Goal: Task Accomplishment & Management: Use online tool/utility

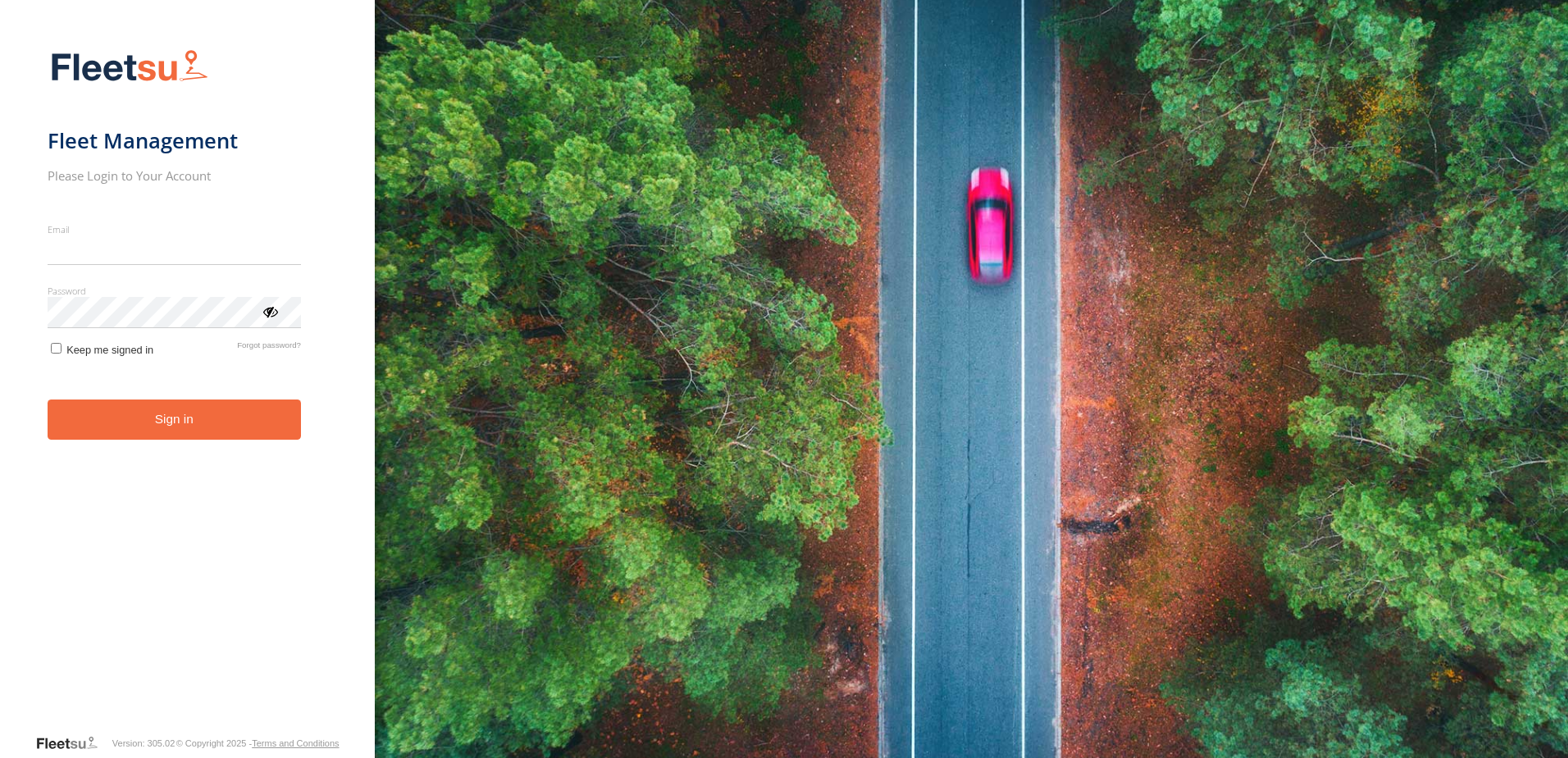
type input "**********"
click at [139, 437] on button "Sign in" at bounding box center [174, 419] width 253 height 40
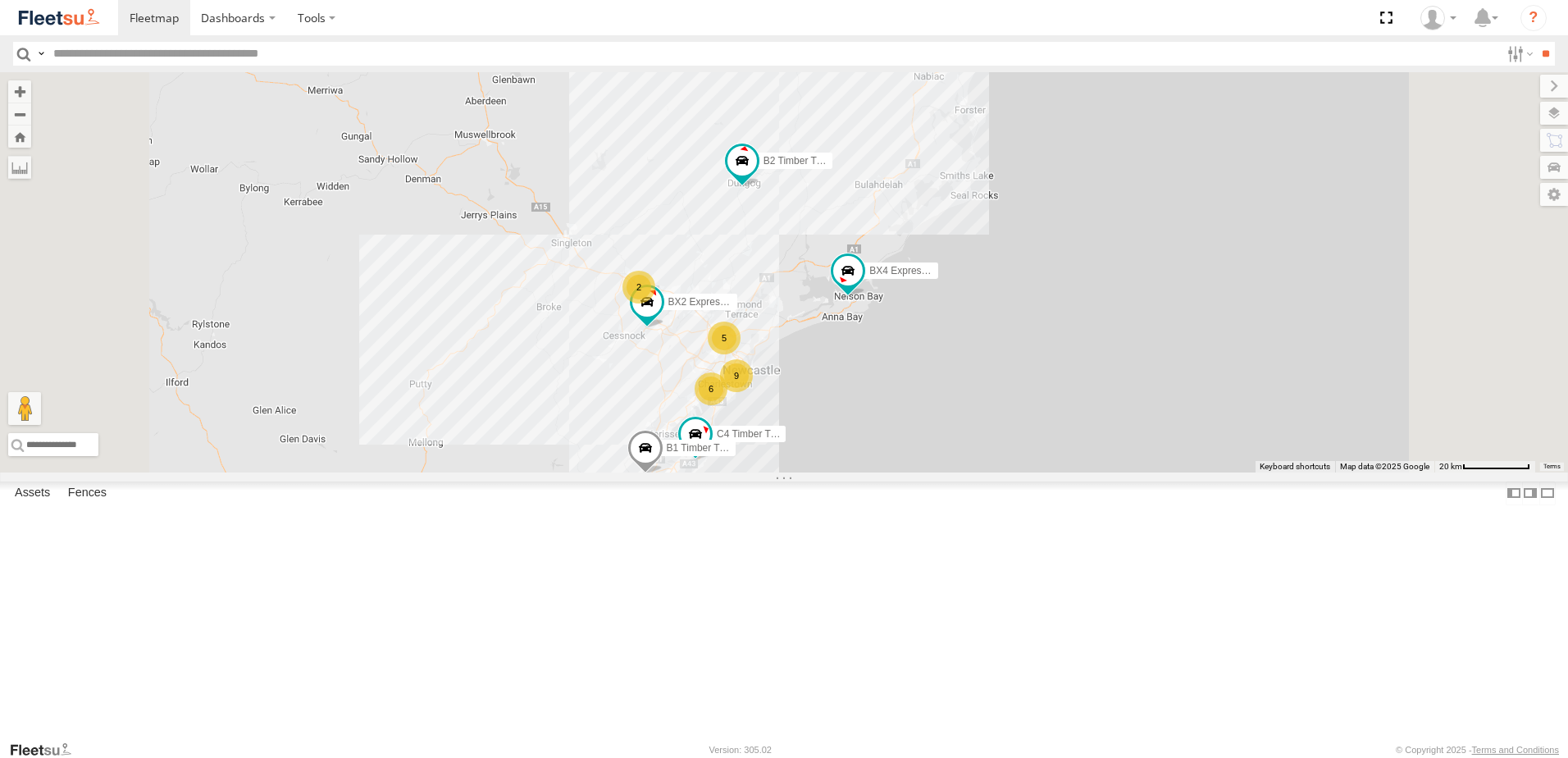
click at [0, 0] on div "L3 Plasterboard Truck" at bounding box center [0, 0] width 0 height 0
